Goal: Obtain resource: Download file/media

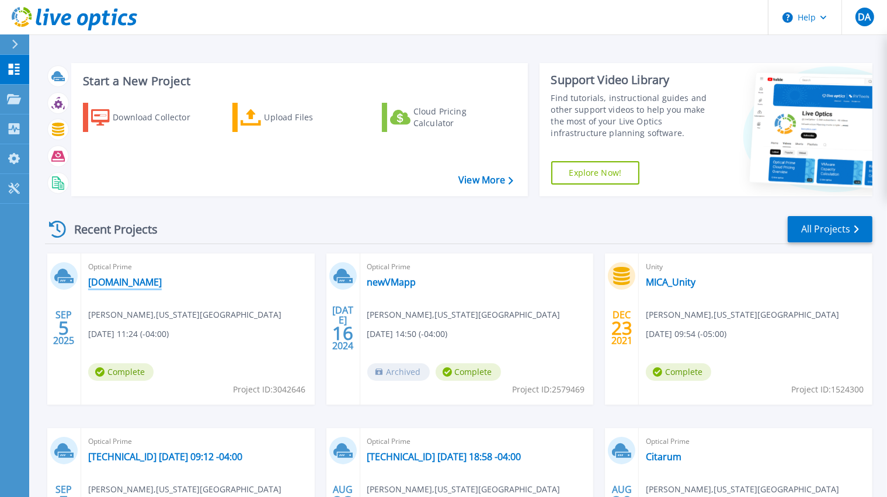
click at [159, 281] on link "[DOMAIN_NAME]" at bounding box center [125, 282] width 74 height 12
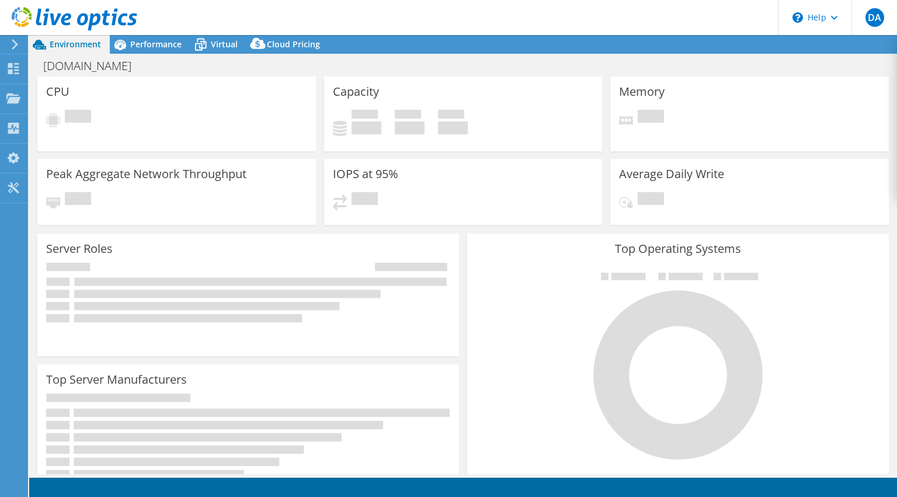
select select "USD"
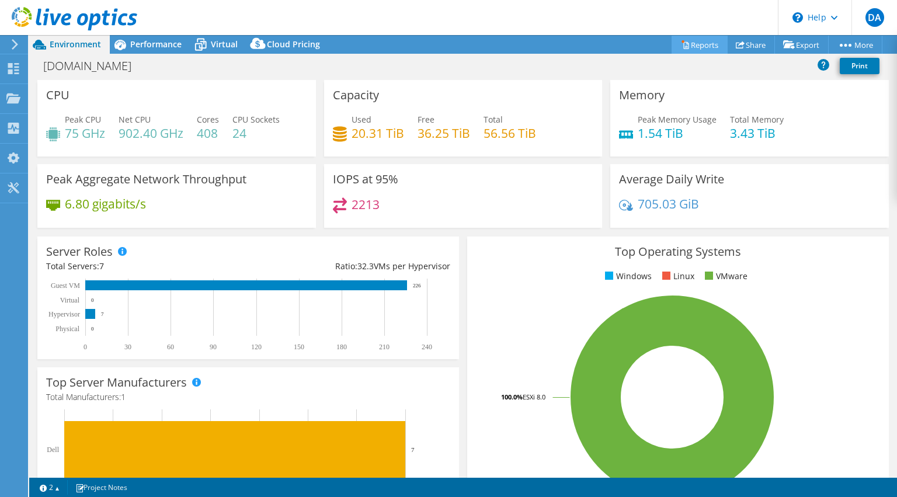
click at [705, 44] on link "Reports" at bounding box center [699, 45] width 56 height 18
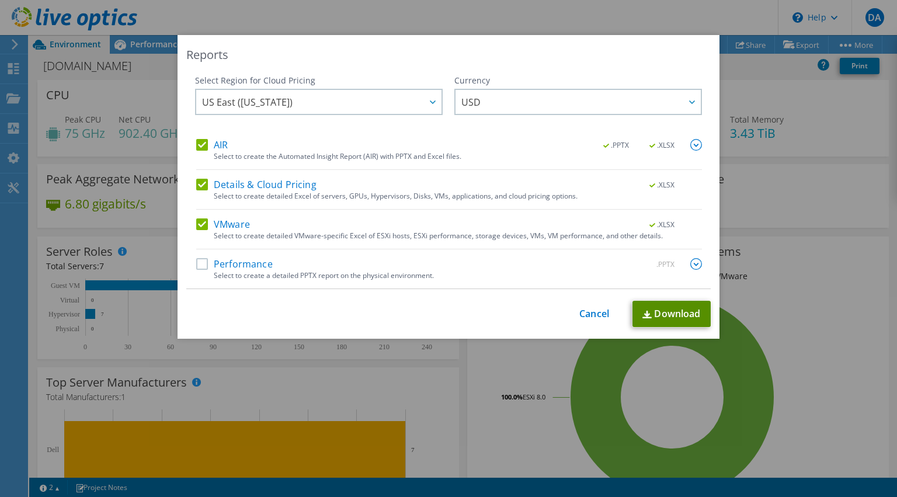
click at [666, 315] on link "Download" at bounding box center [671, 314] width 78 height 26
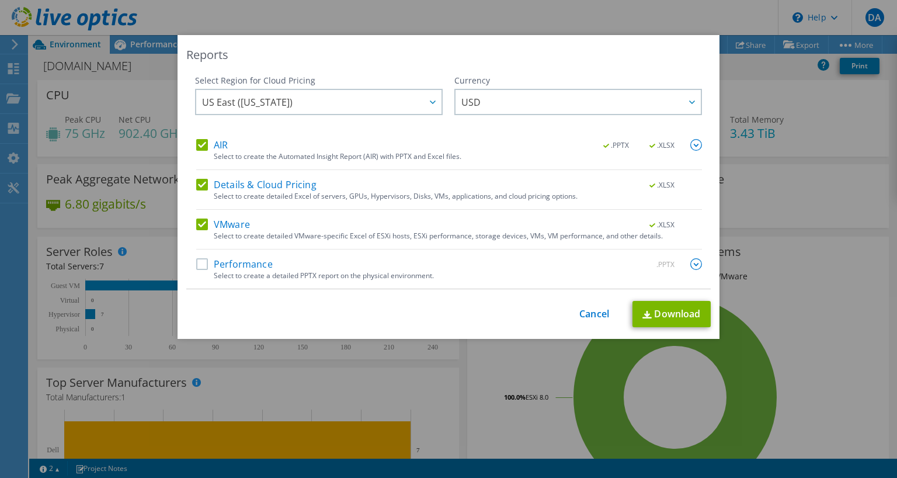
click at [197, 267] on label "Performance" at bounding box center [234, 264] width 76 height 12
click at [0, 0] on input "Performance" at bounding box center [0, 0] width 0 height 0
click at [678, 316] on link "Download" at bounding box center [671, 314] width 78 height 26
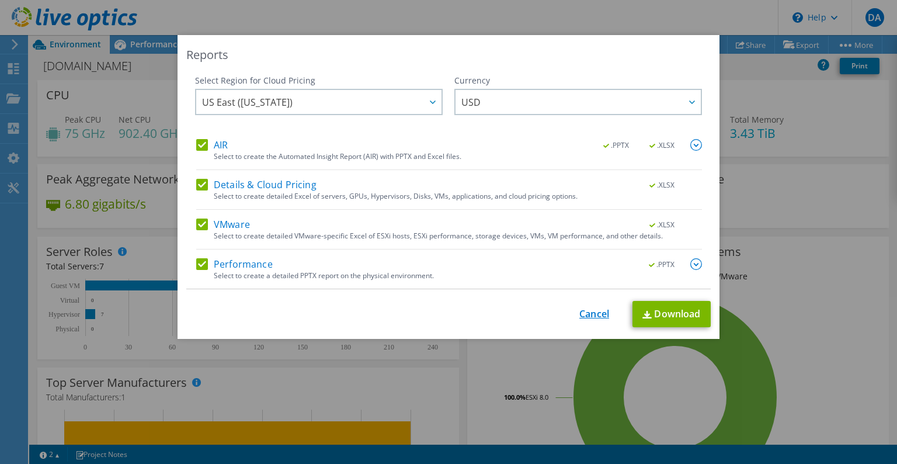
click at [594, 314] on link "Cancel" at bounding box center [594, 313] width 30 height 11
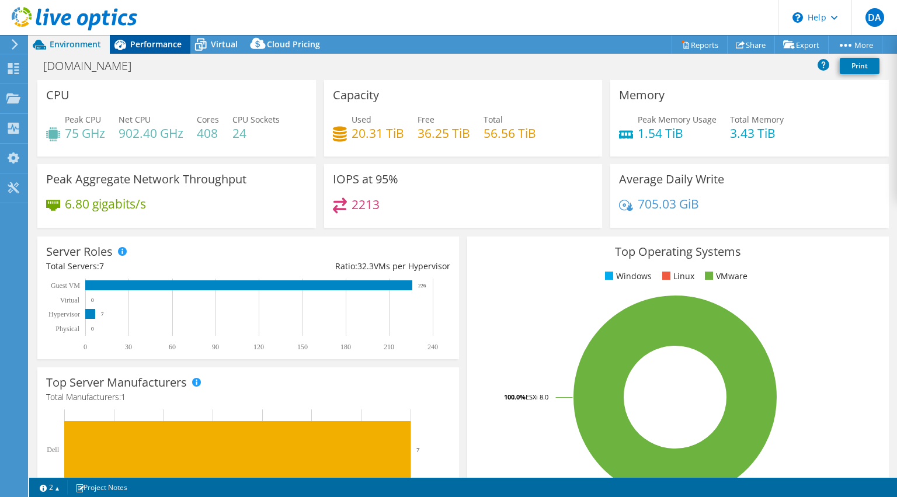
click at [160, 42] on span "Performance" at bounding box center [155, 44] width 51 height 11
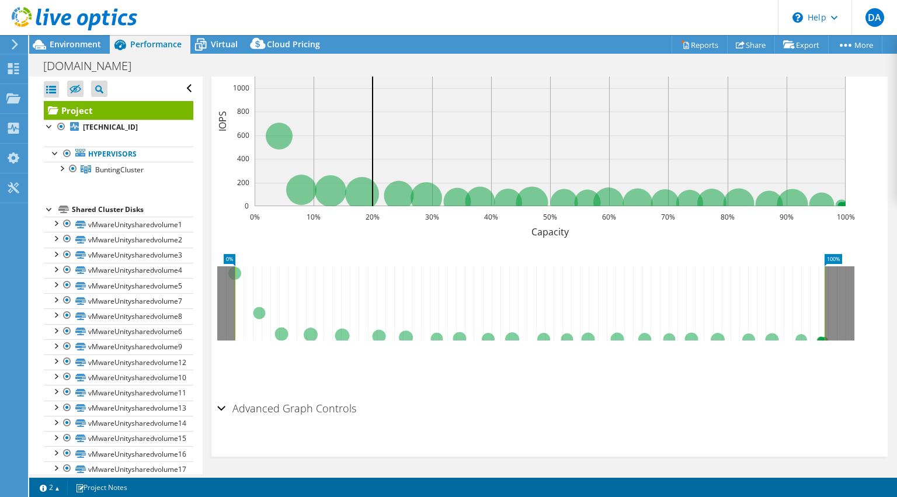
scroll to position [201, 0]
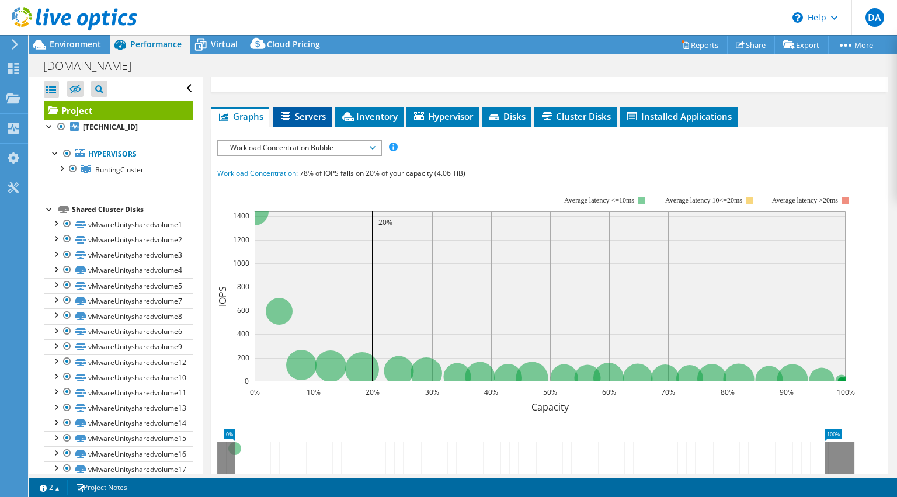
click at [308, 114] on span "Servers" at bounding box center [302, 116] width 47 height 12
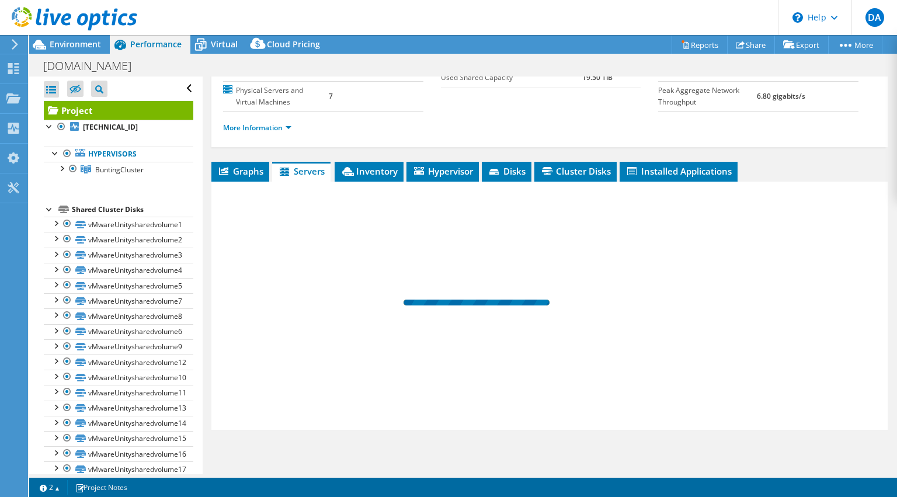
scroll to position [144, 0]
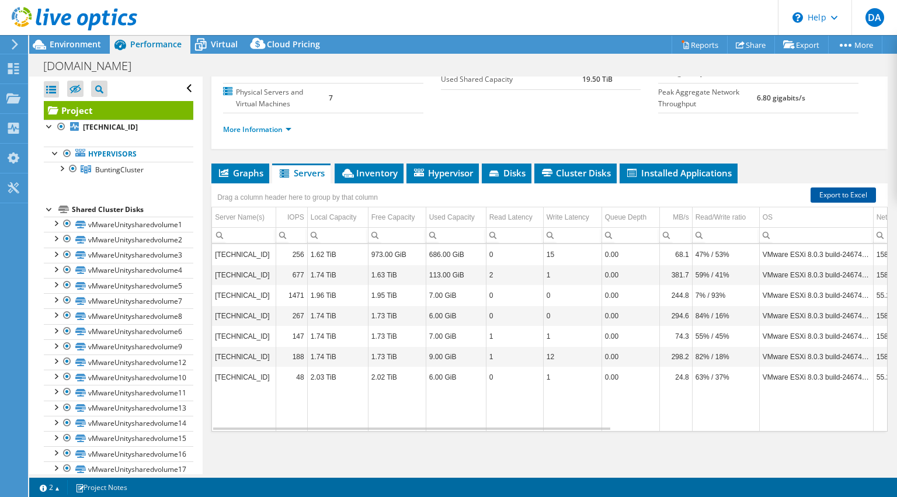
click at [821, 193] on link "Export to Excel" at bounding box center [842, 194] width 65 height 15
click at [384, 174] on span "Inventory" at bounding box center [368, 173] width 57 height 12
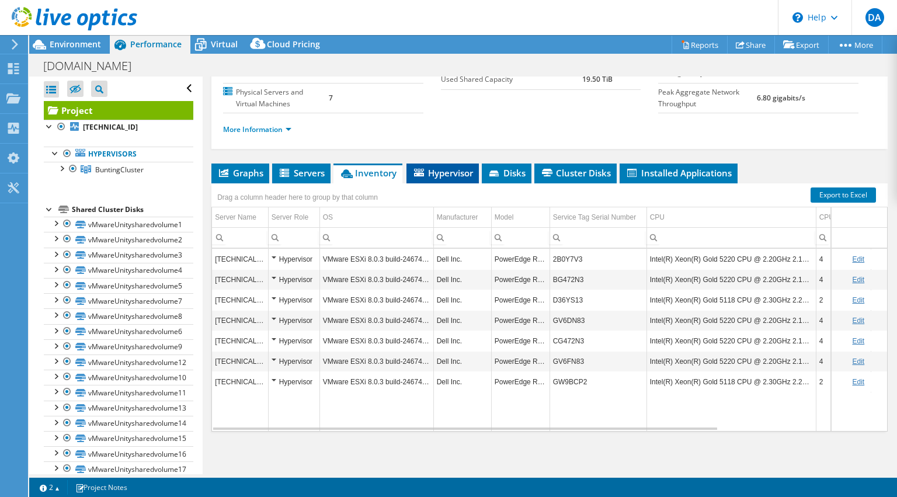
click at [450, 171] on span "Hypervisor" at bounding box center [442, 173] width 61 height 12
